Goal: Navigation & Orientation: Find specific page/section

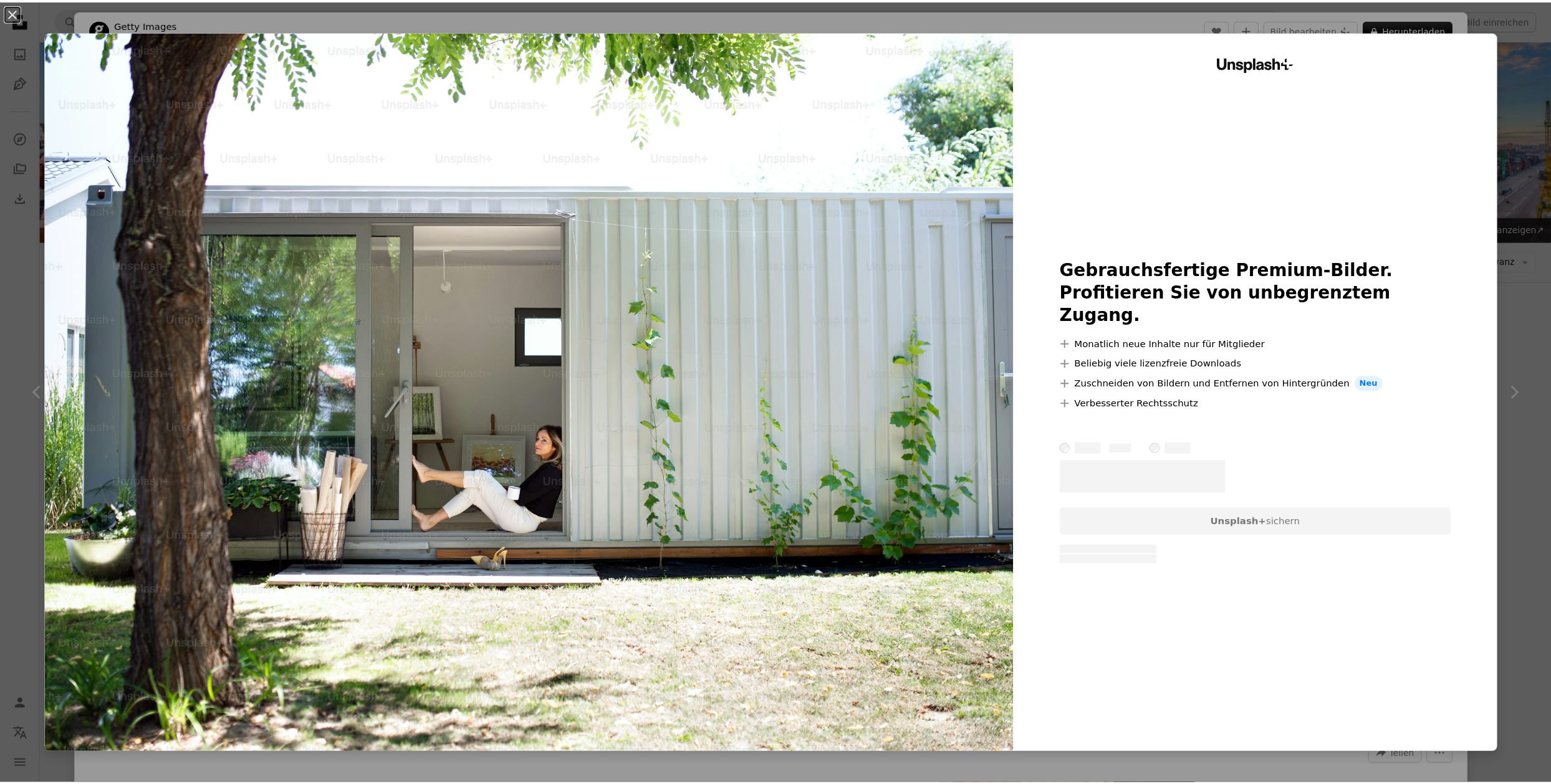
scroll to position [5402, 0]
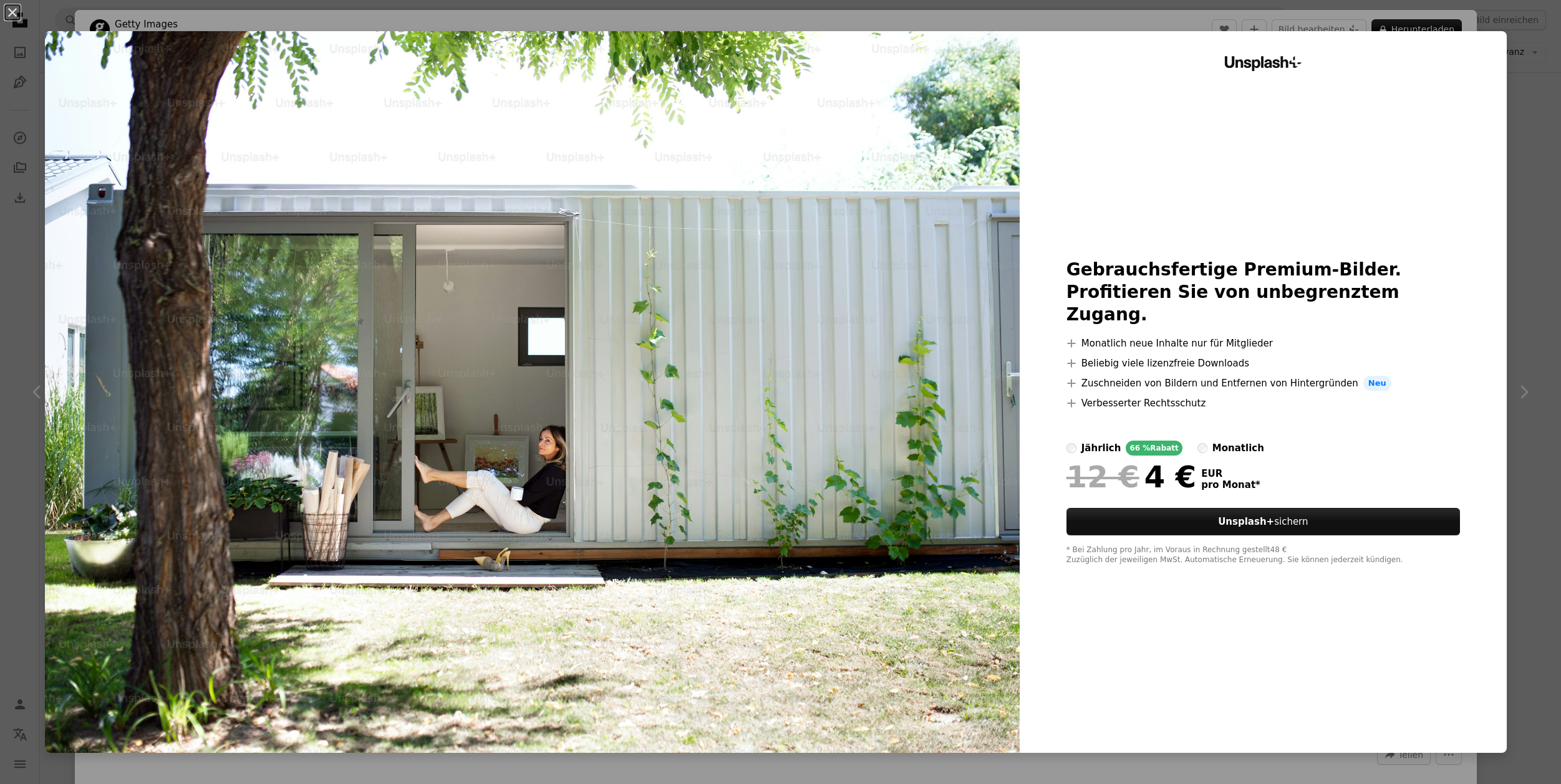
click at [1513, 129] on div "An X shape Unsplash+ Gebrauchsfertige Premium-Bilder. Profitieren Sie von unbeg…" at bounding box center [780, 392] width 1561 height 784
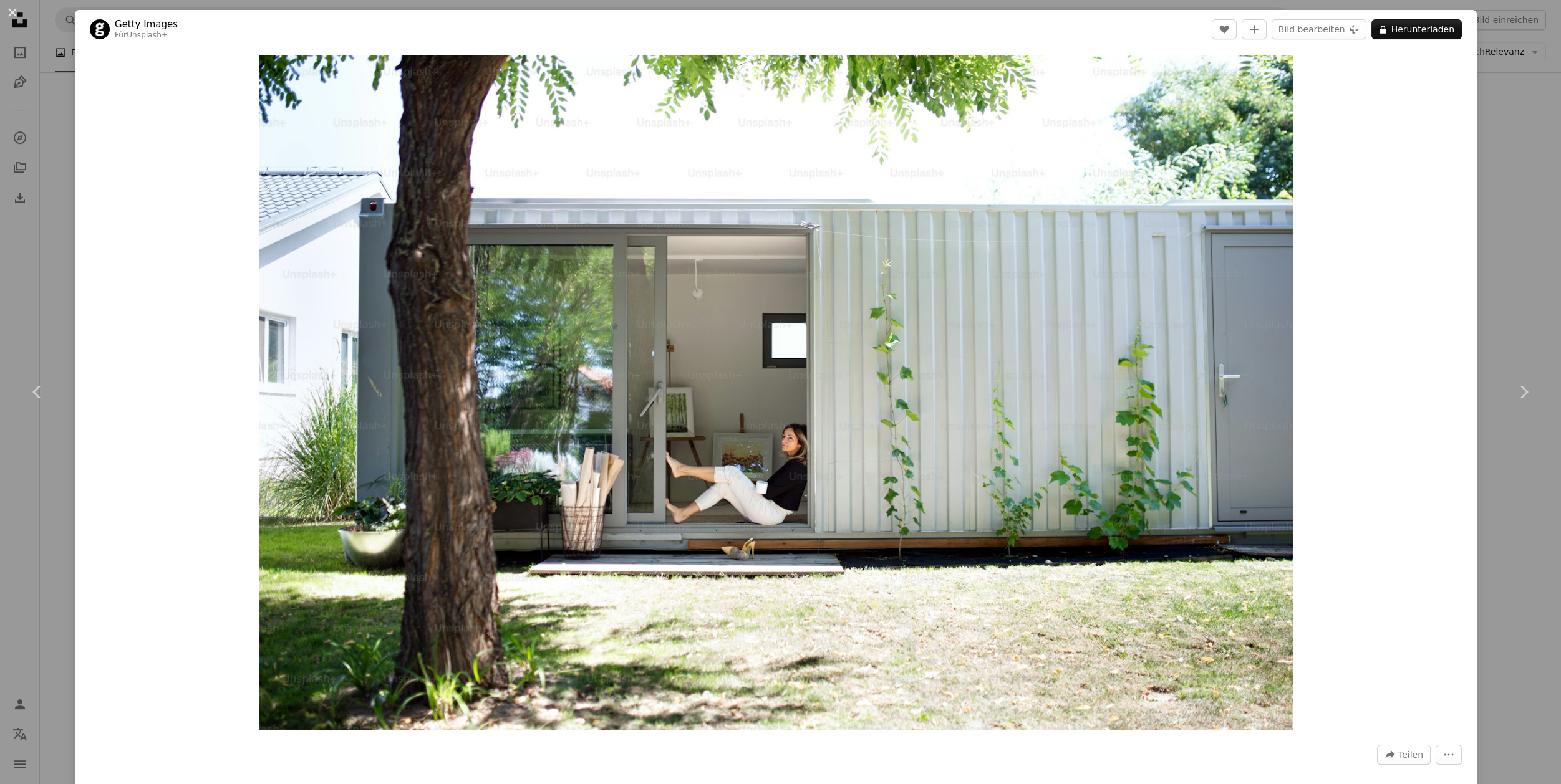
click at [1493, 73] on div "An X shape Chevron left Chevron right Getty Images Für Unsplash+ A heart A plus…" at bounding box center [780, 392] width 1561 height 784
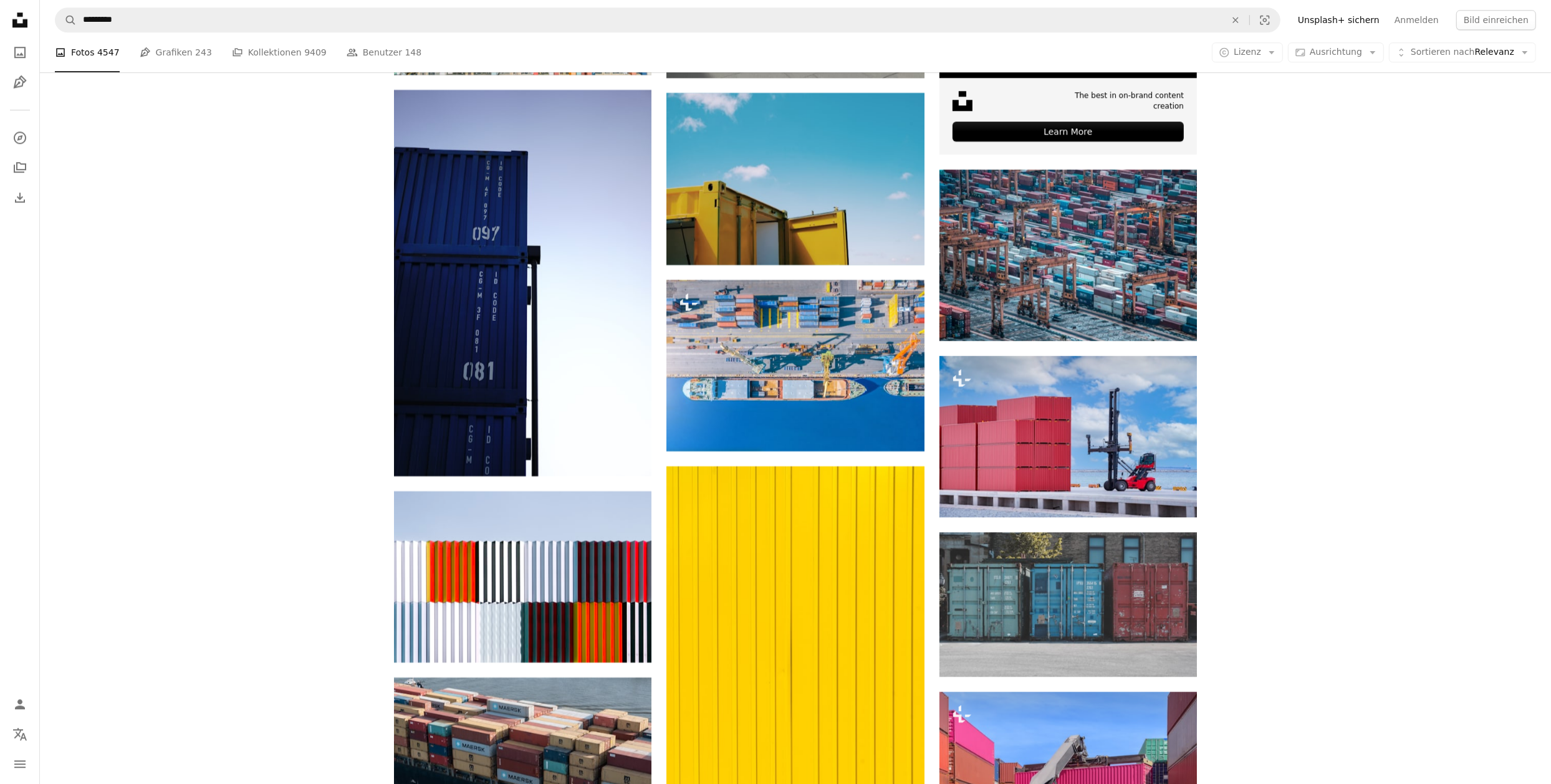
scroll to position [5402, 0]
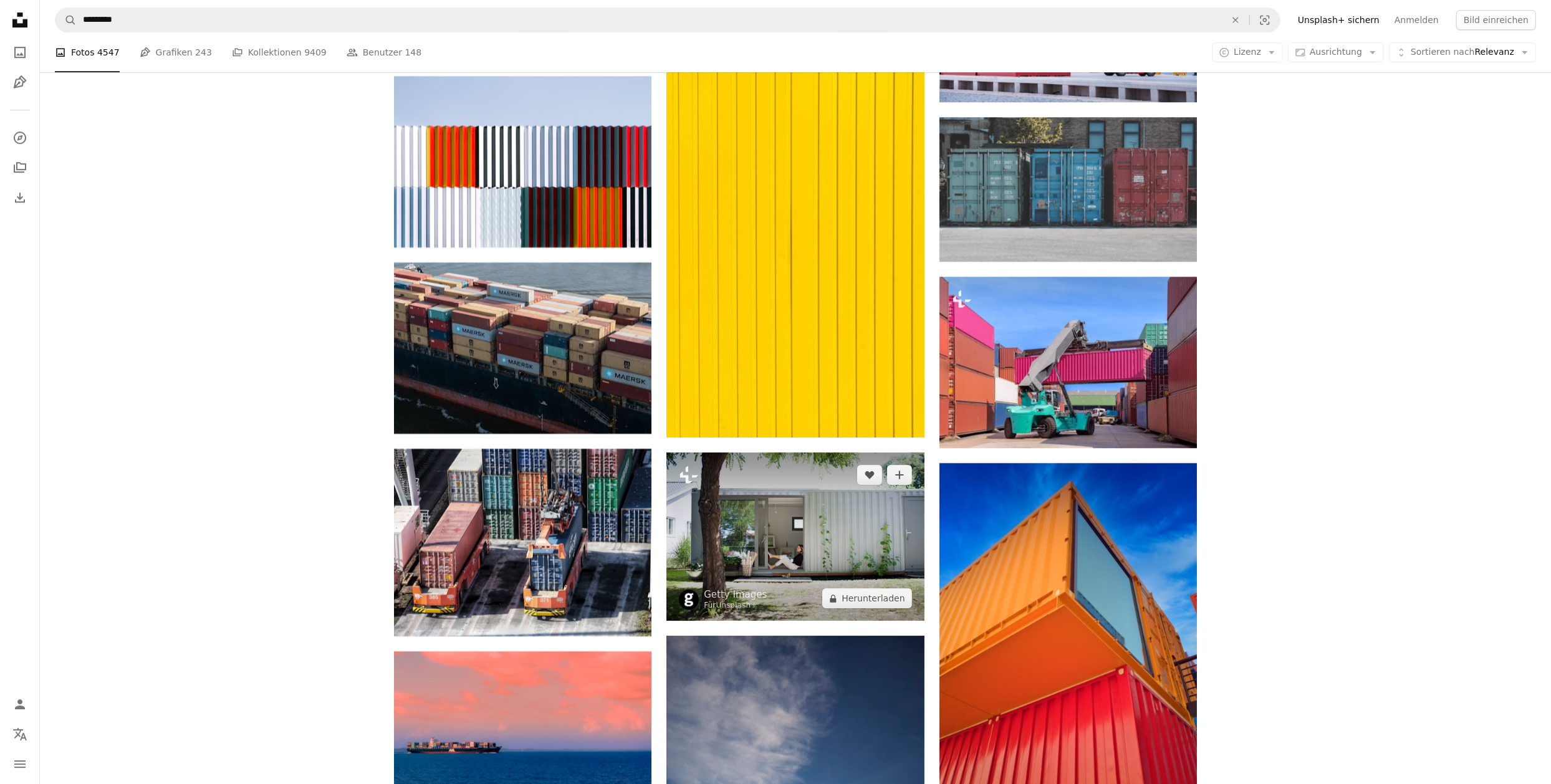
click at [826, 548] on img at bounding box center [796, 536] width 258 height 168
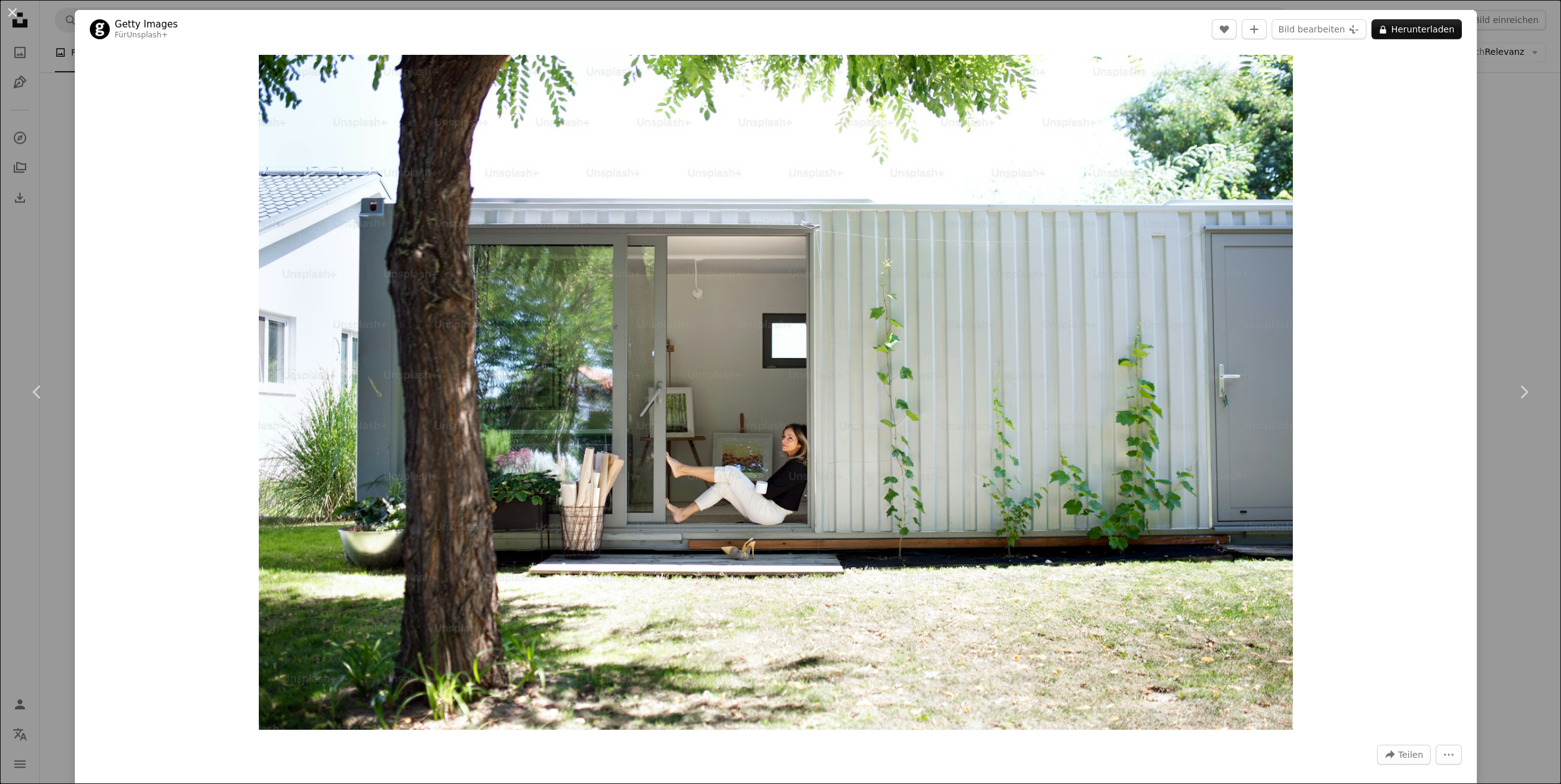
click at [1484, 94] on div "An X shape Chevron left Chevron right Getty Images Für Unsplash+ A heart A plus…" at bounding box center [780, 392] width 1561 height 784
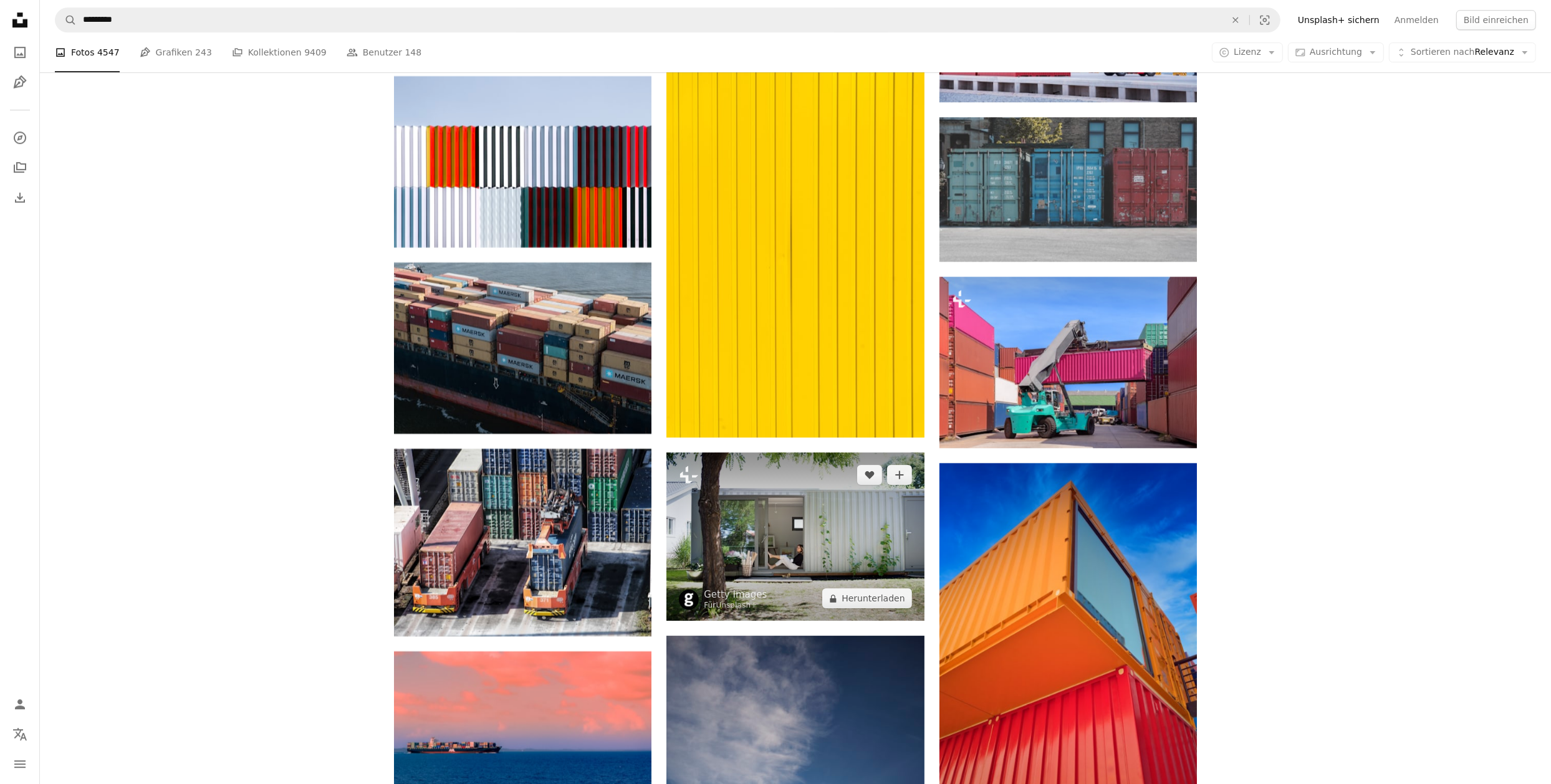
click at [822, 523] on img at bounding box center [796, 536] width 258 height 168
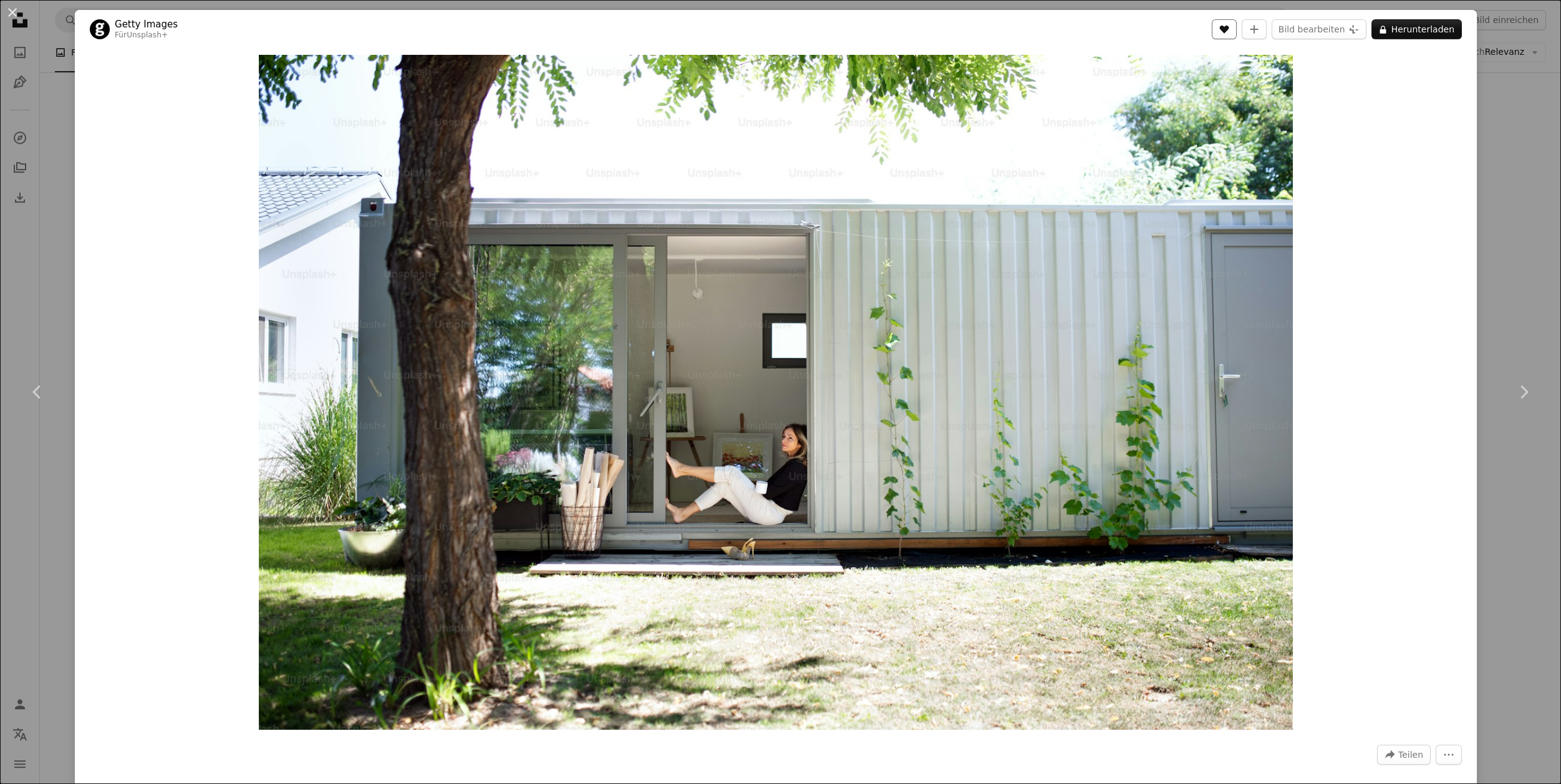
click at [1235, 26] on button "A heart" at bounding box center [1224, 30] width 25 height 20
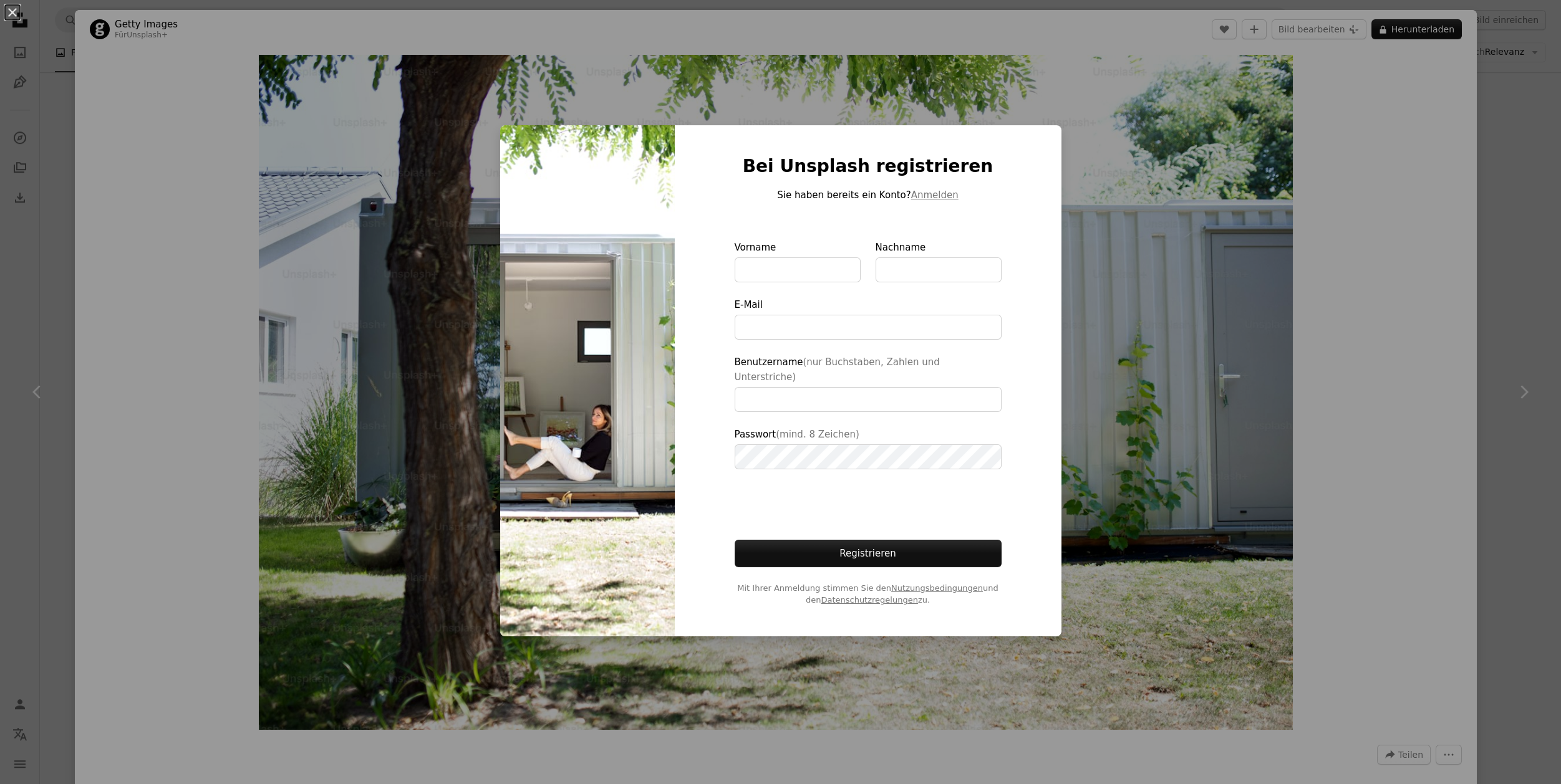
click at [1513, 223] on div "An X shape Bei Unsplash registrieren Sie haben bereits ein Konto? Anmelden Vorn…" at bounding box center [780, 392] width 1561 height 784
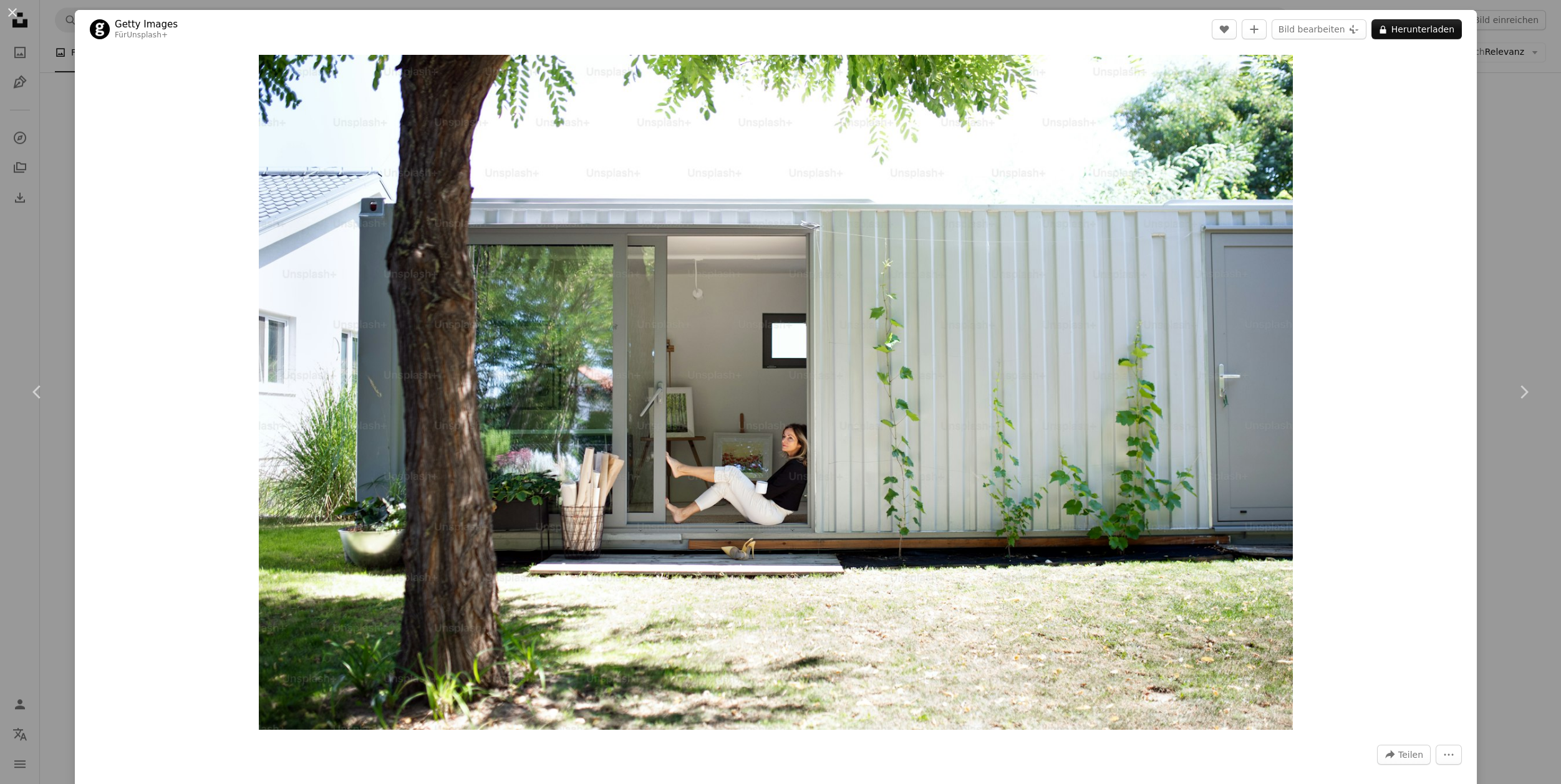
click at [1503, 223] on div "An X shape Chevron left Chevron right Getty Images Für Unsplash+ A heart A plus…" at bounding box center [780, 392] width 1561 height 784
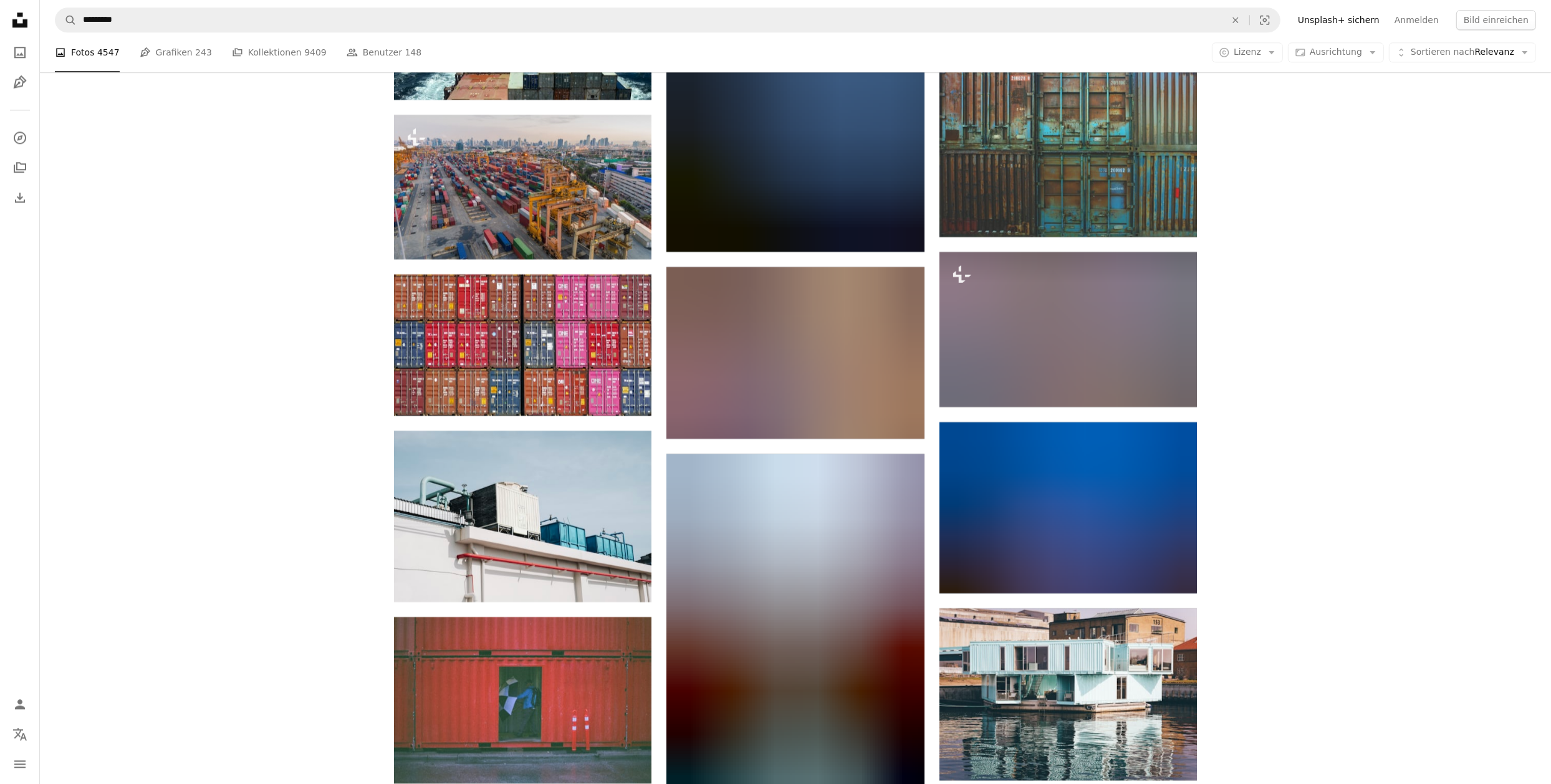
scroll to position [11635, 0]
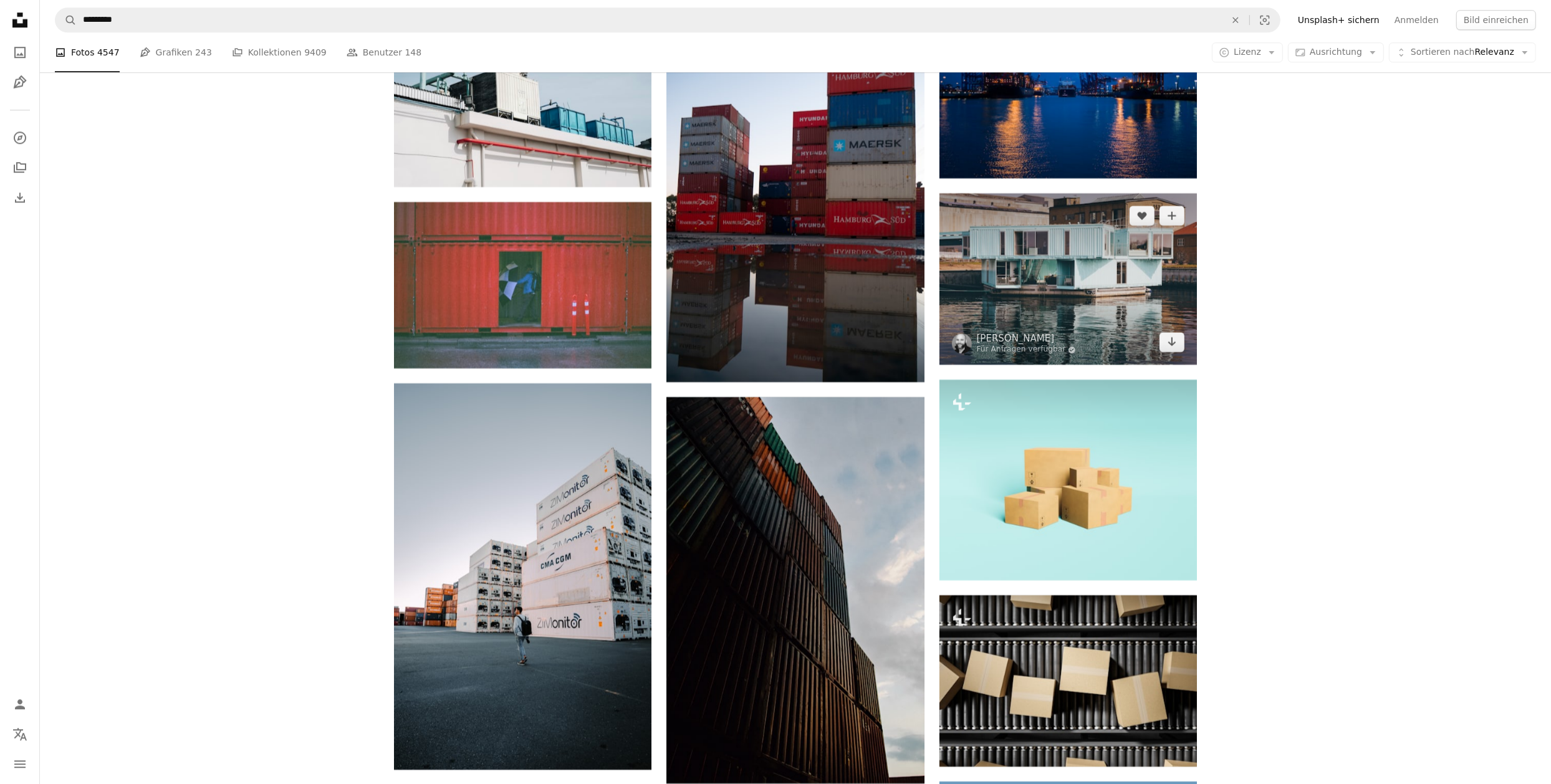
click at [1088, 259] on img at bounding box center [1068, 279] width 258 height 171
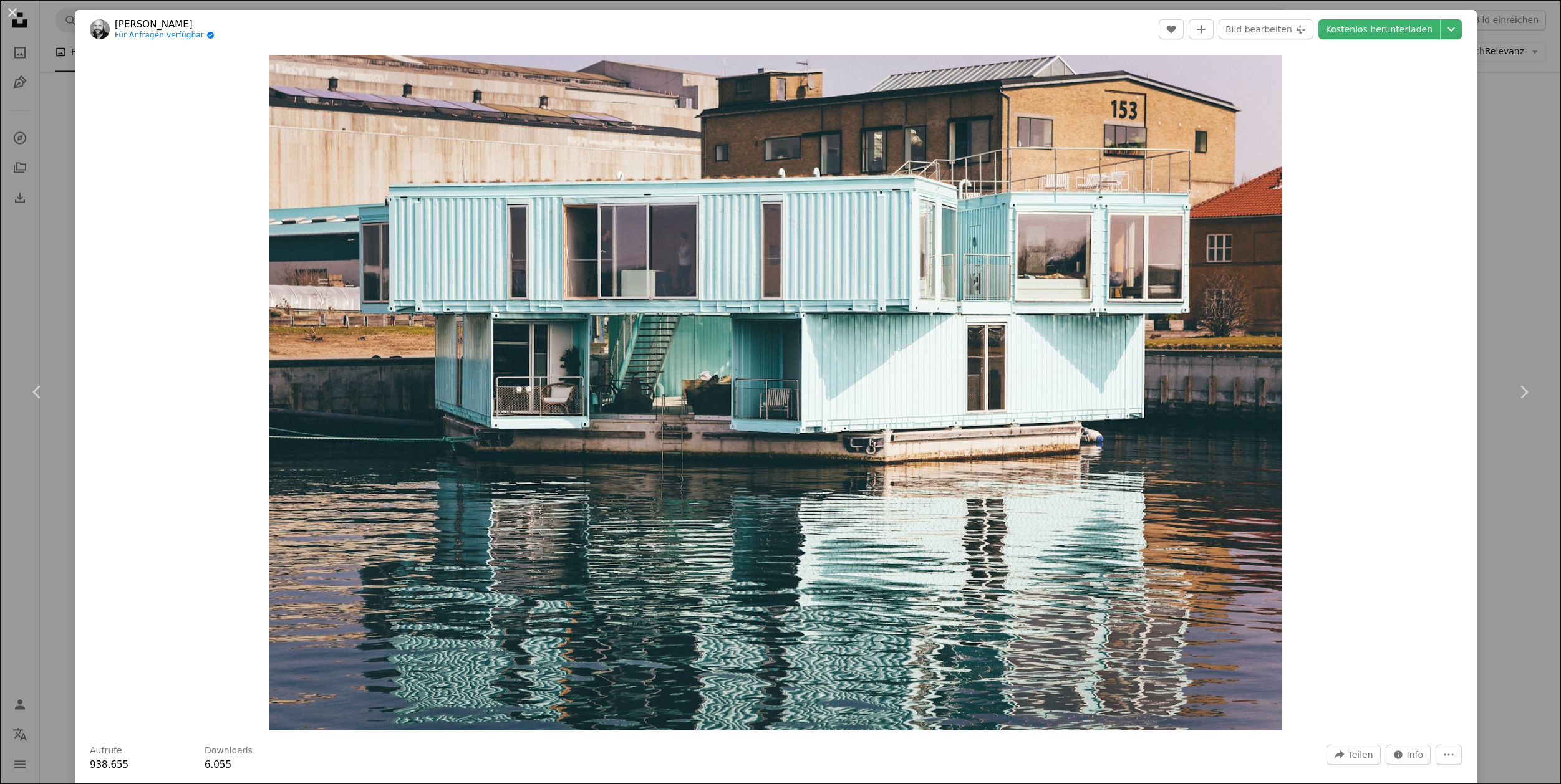
click at [1487, 98] on div "An X shape Chevron left Chevron right [PERSON_NAME] Für Anfragen verfügbar A ch…" at bounding box center [780, 392] width 1561 height 784
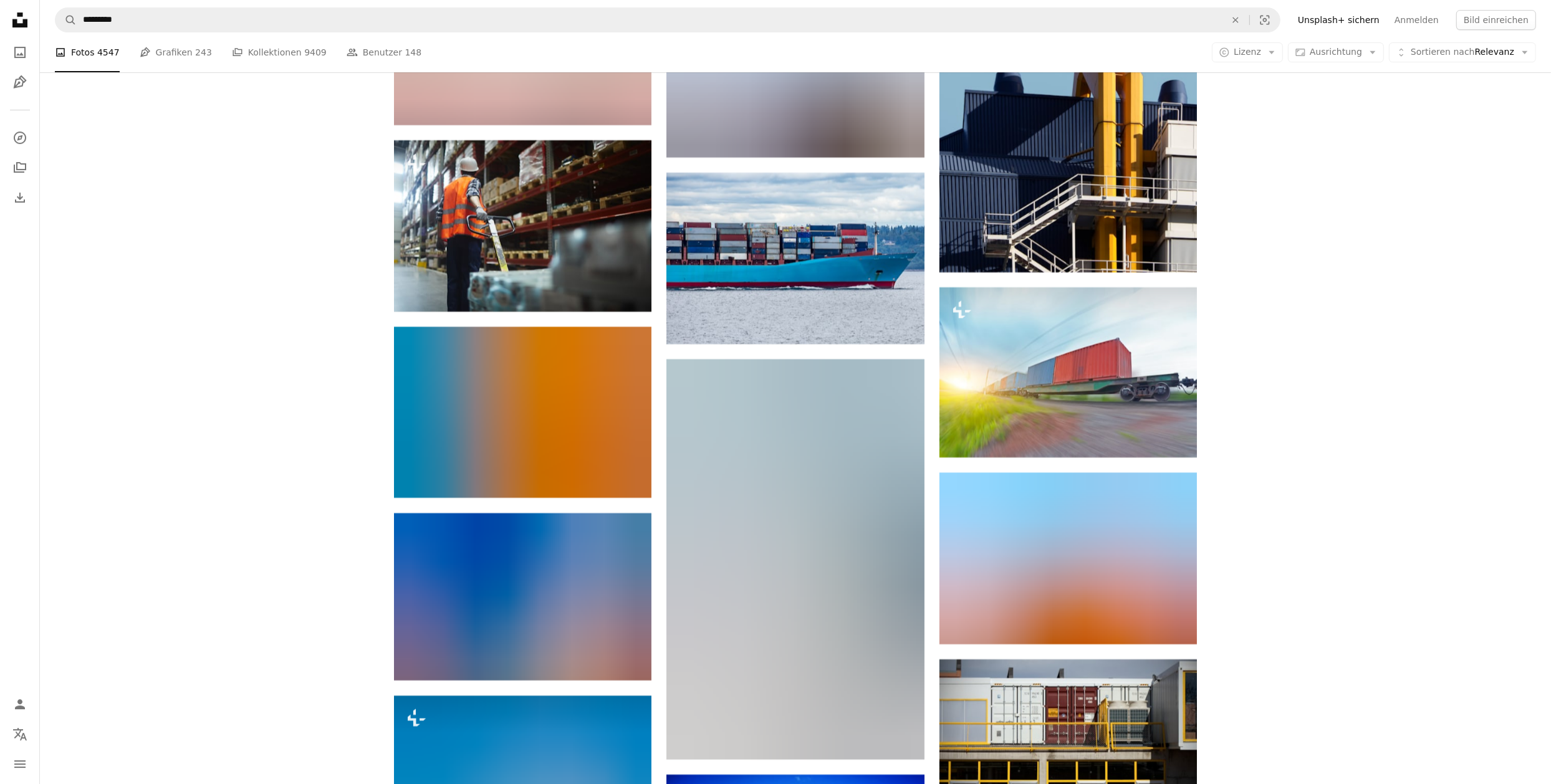
scroll to position [12882, 0]
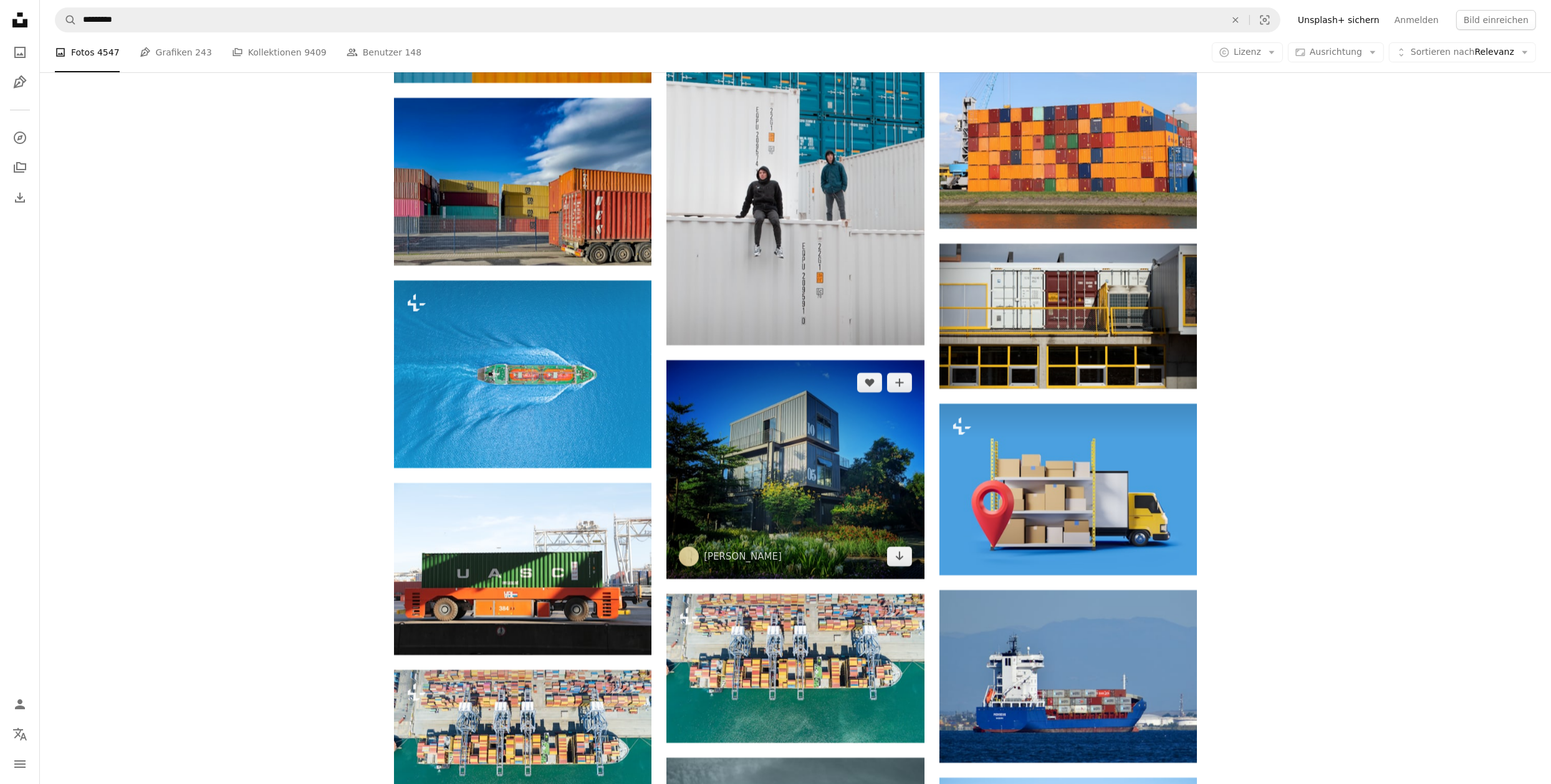
click at [833, 483] on img at bounding box center [796, 470] width 258 height 219
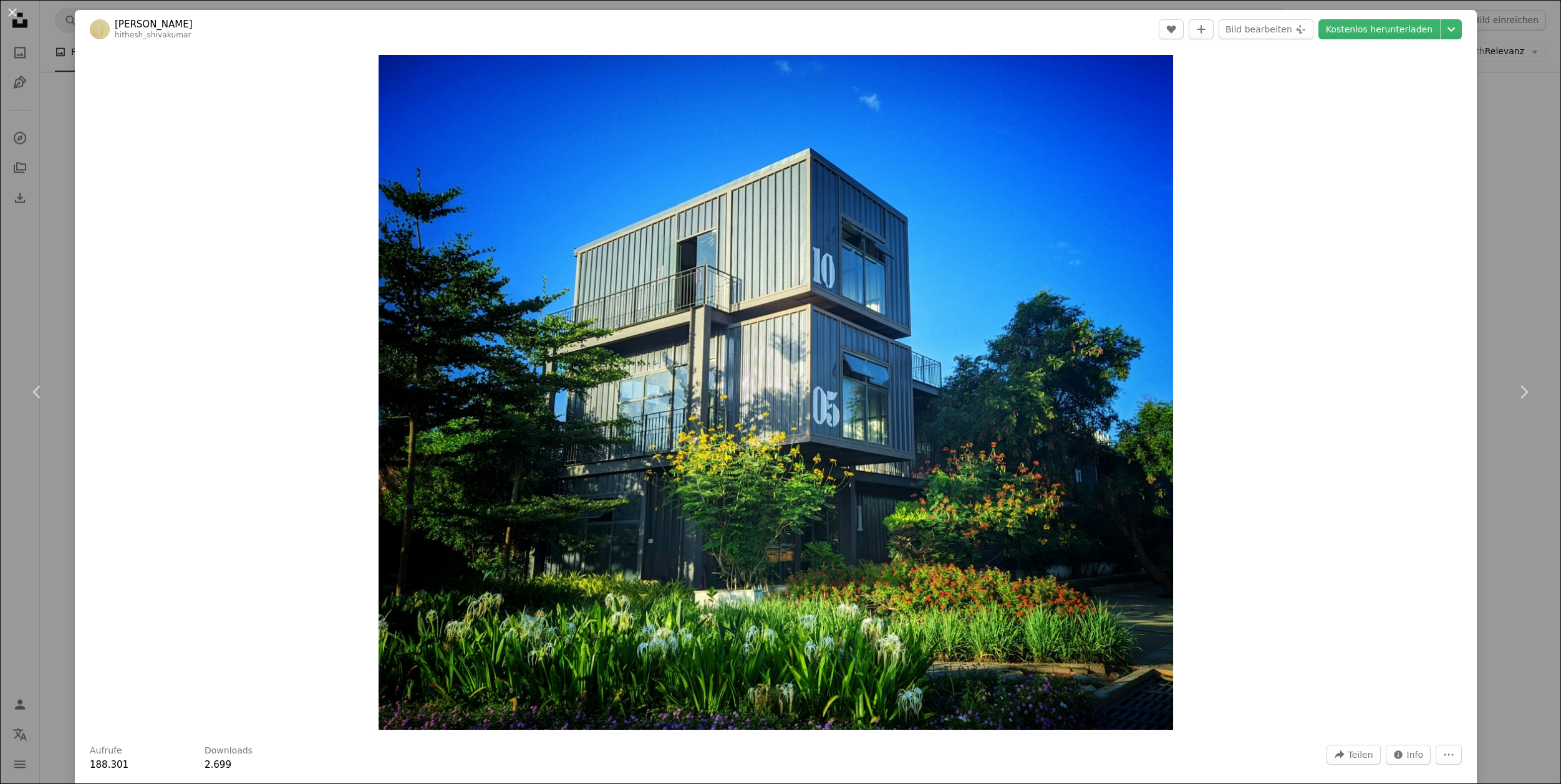
click at [1519, 278] on div "An X shape Chevron left Chevron right Hithesh Shivakumar hithesh_shivakumar A h…" at bounding box center [780, 392] width 1561 height 784
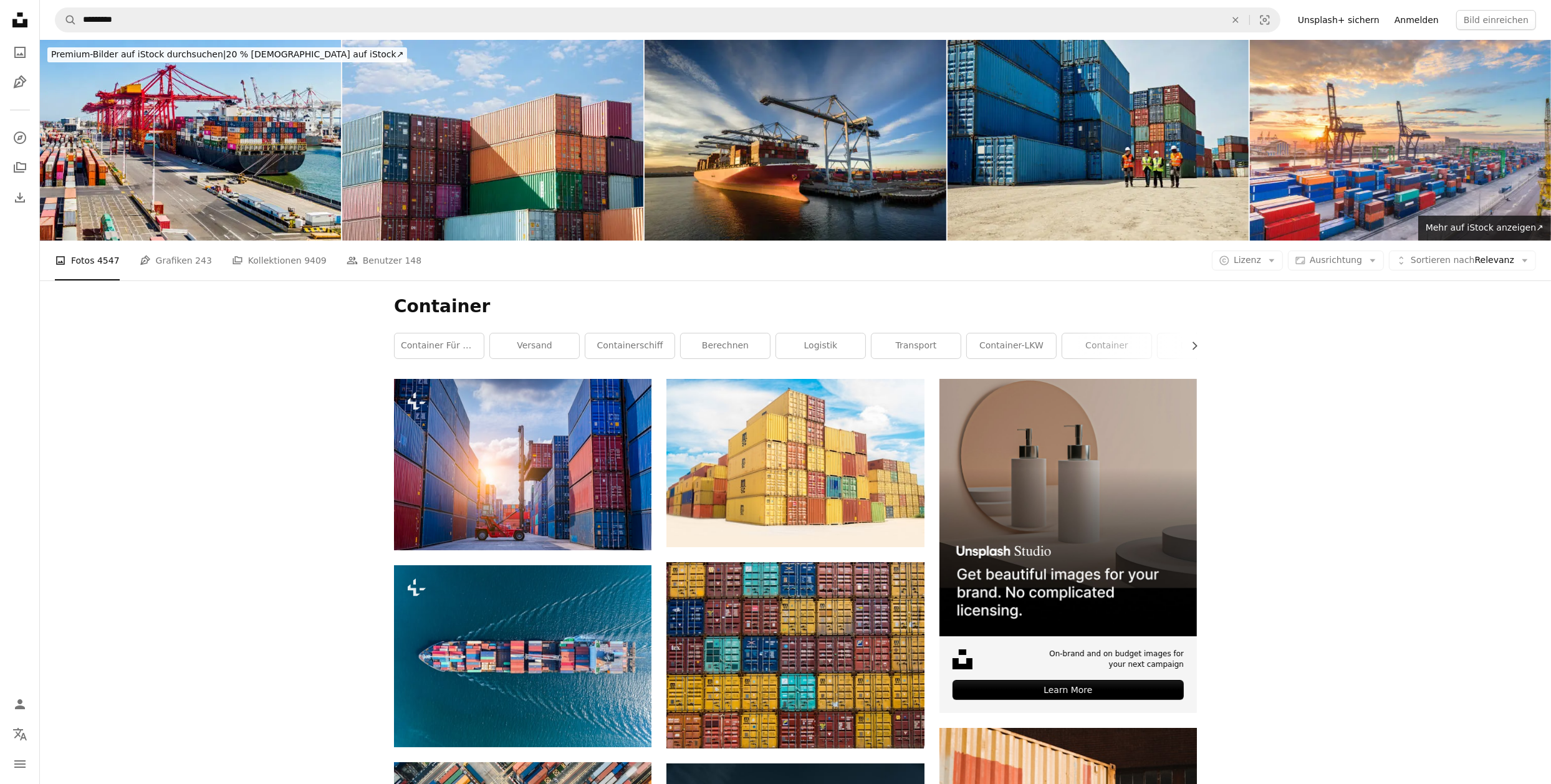
click at [1428, 18] on link "Anmelden" at bounding box center [1417, 20] width 59 height 20
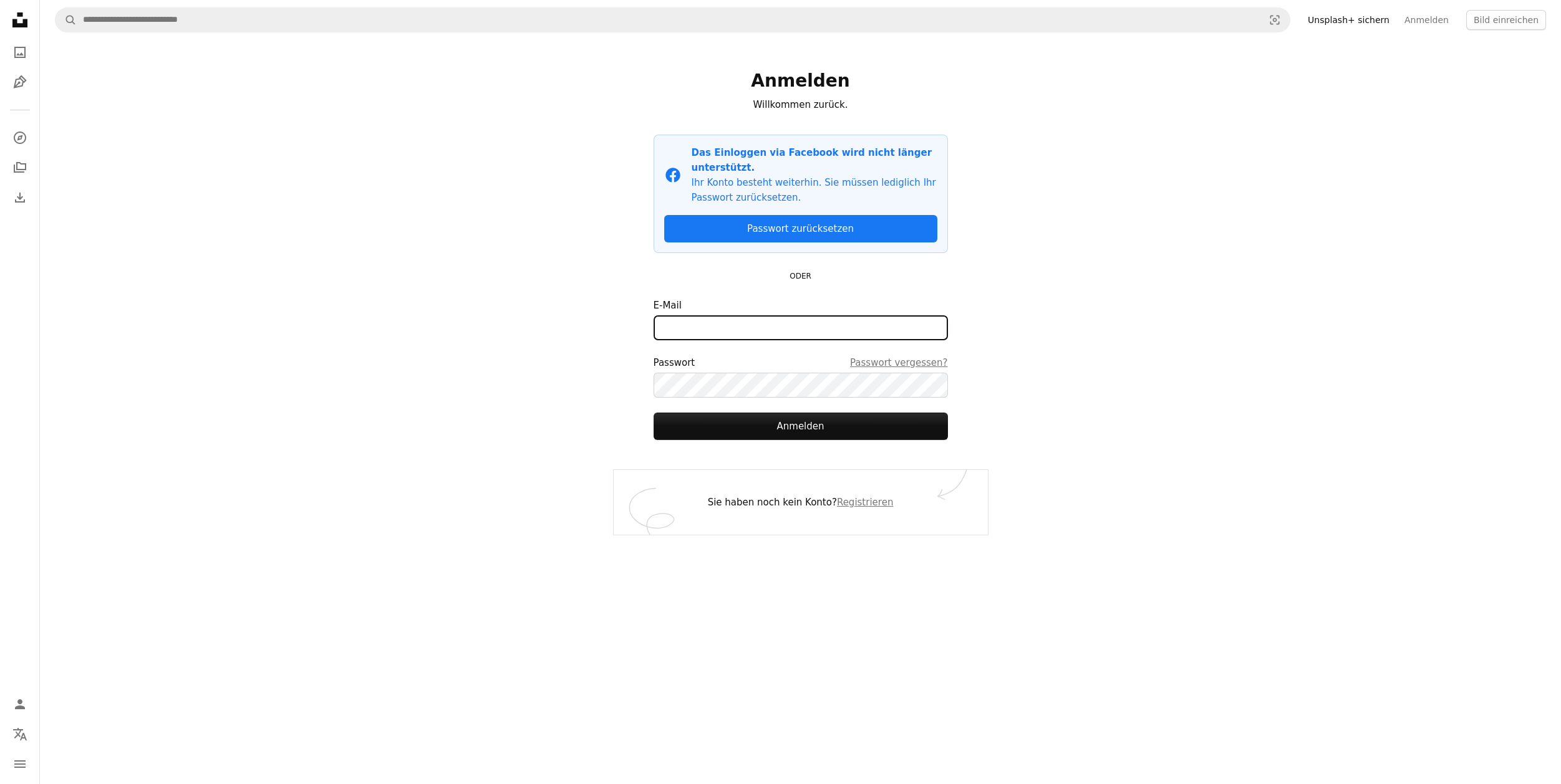
click at [799, 316] on input "E-Mail" at bounding box center [800, 327] width 294 height 25
type input "**********"
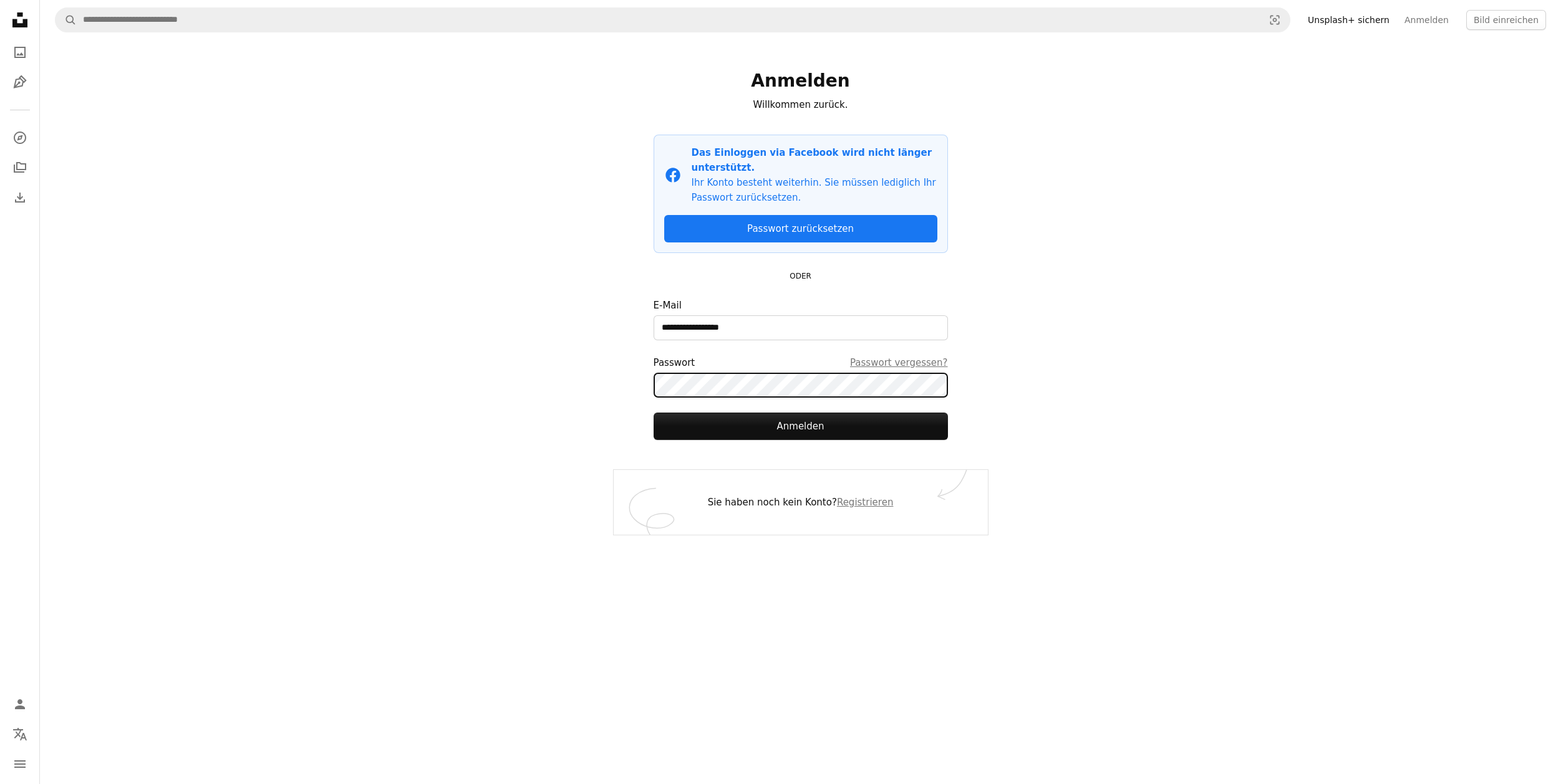
click at [653, 413] on button "Anmelden" at bounding box center [800, 426] width 294 height 27
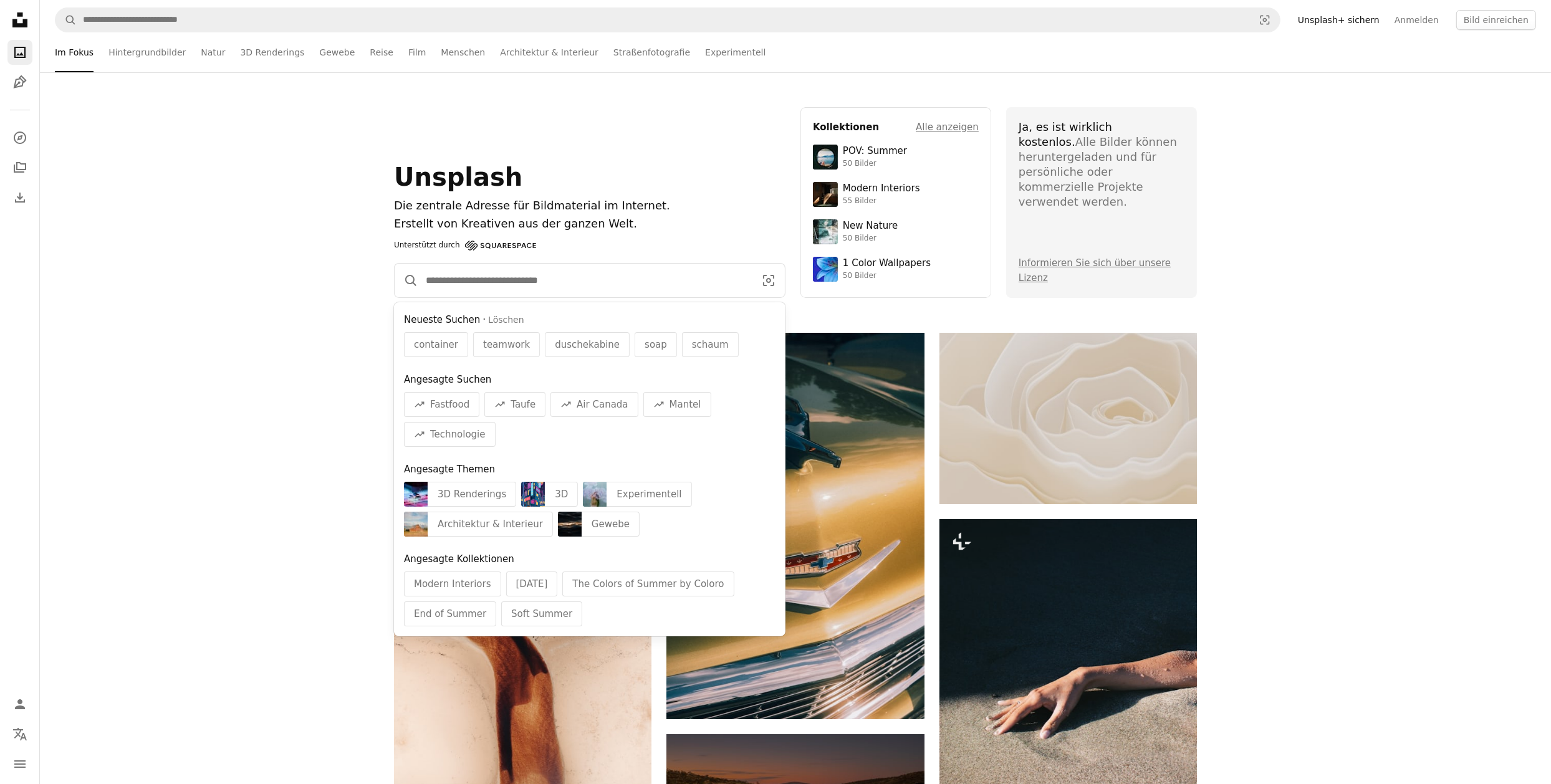
click at [474, 279] on input "Finden Sie Bildmaterial auf der ganzen Webseite" at bounding box center [585, 280] width 334 height 33
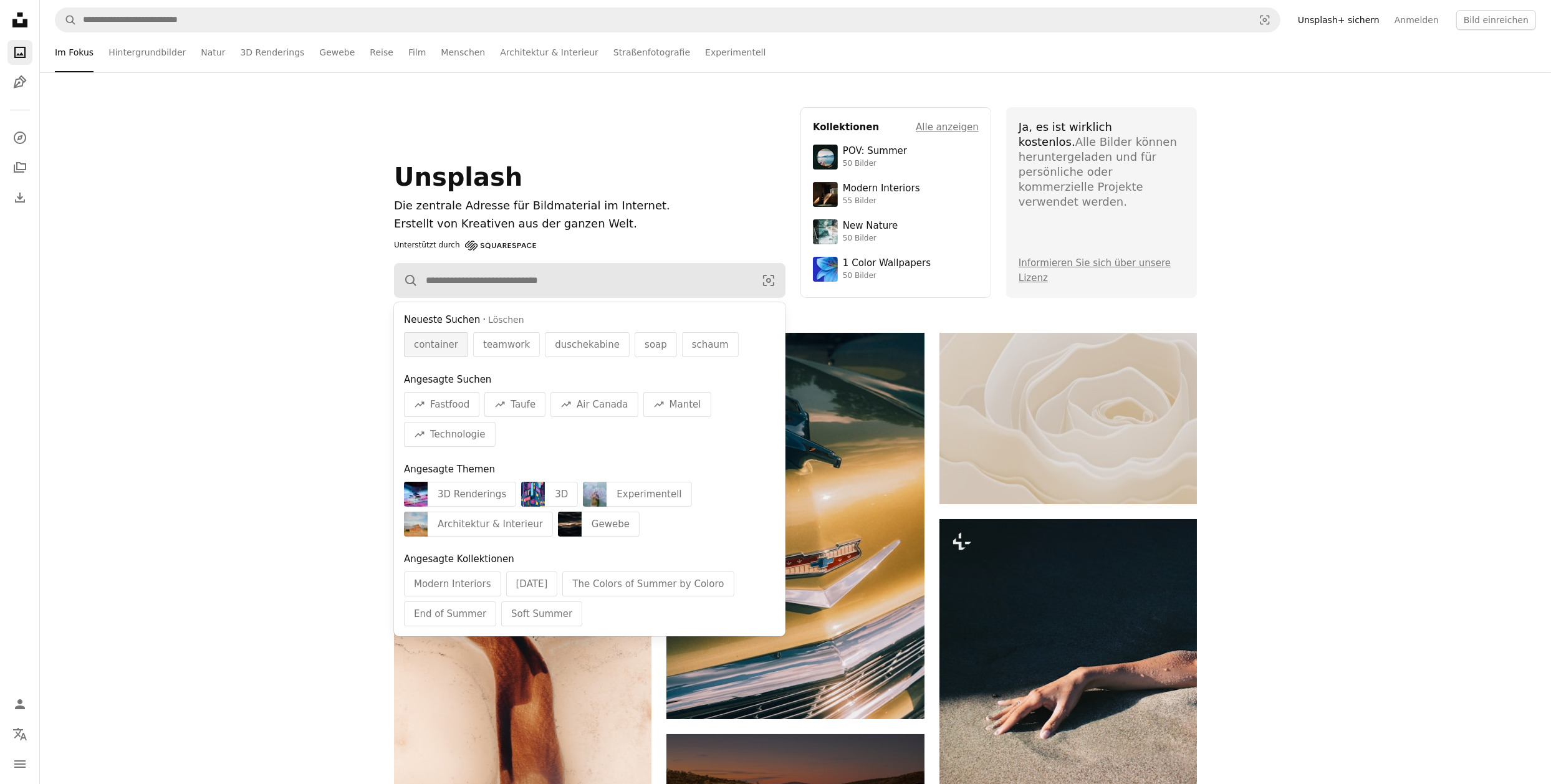
click at [441, 339] on span "container" at bounding box center [436, 345] width 44 height 15
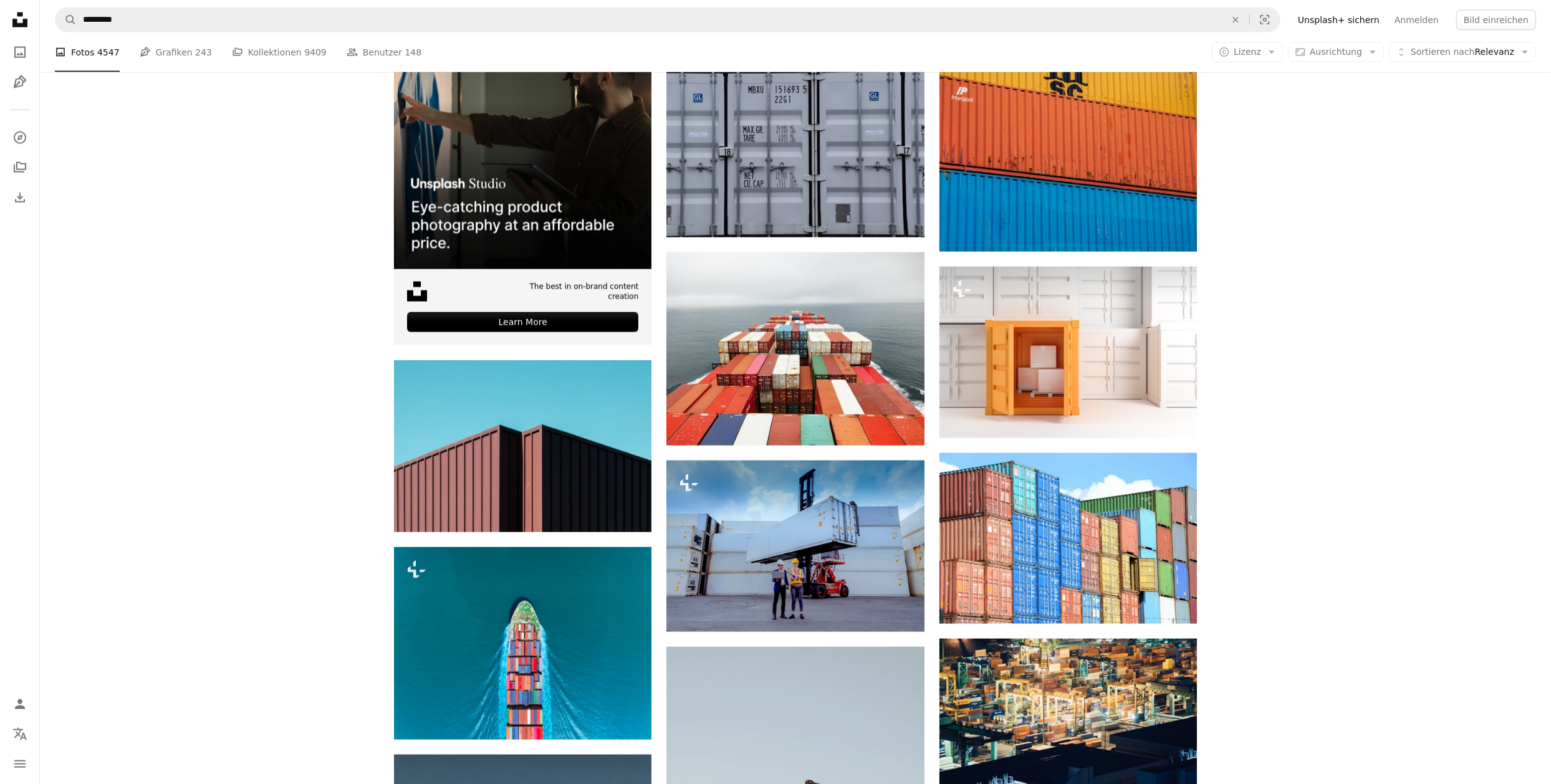
scroll to position [2909, 0]
